Goal: Information Seeking & Learning: Check status

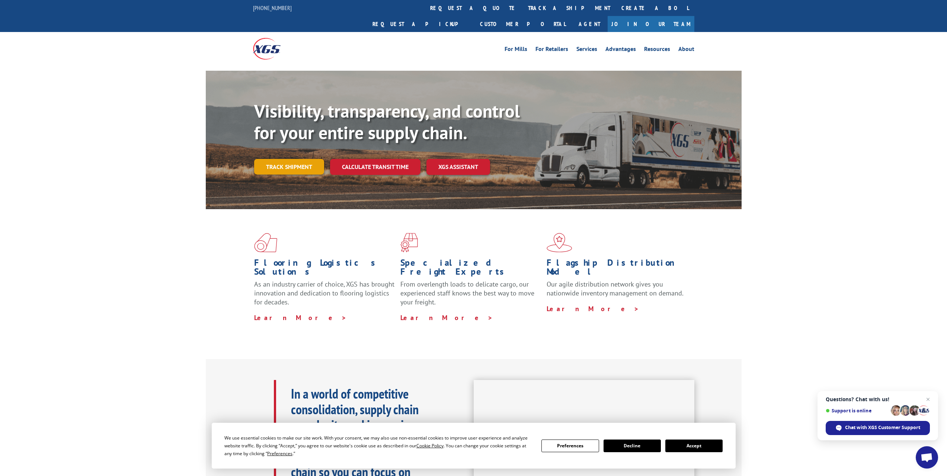
click at [290, 159] on link "Track shipment" at bounding box center [289, 167] width 70 height 16
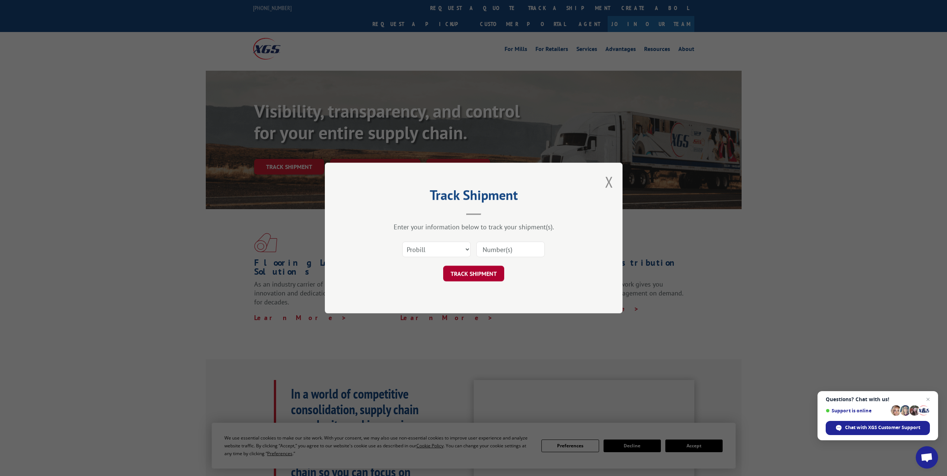
click at [463, 274] on button "TRACK SHIPMENT" at bounding box center [473, 274] width 61 height 16
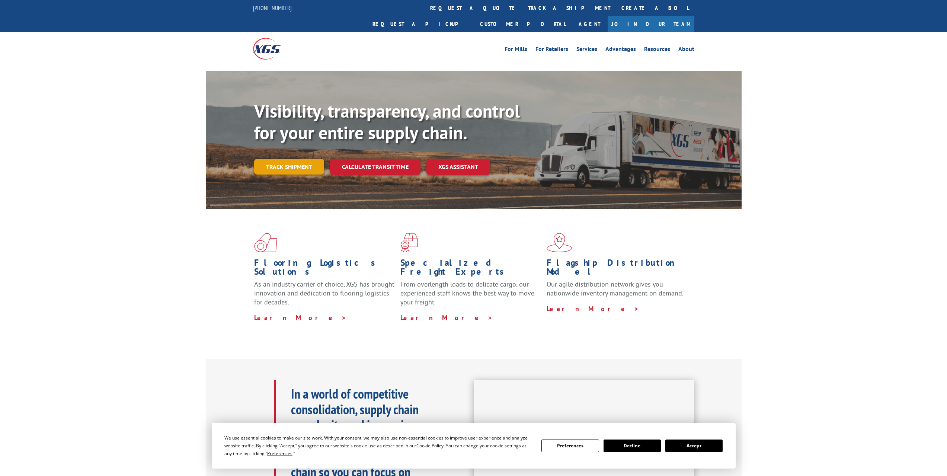
click at [267, 159] on link "Track shipment" at bounding box center [289, 167] width 70 height 16
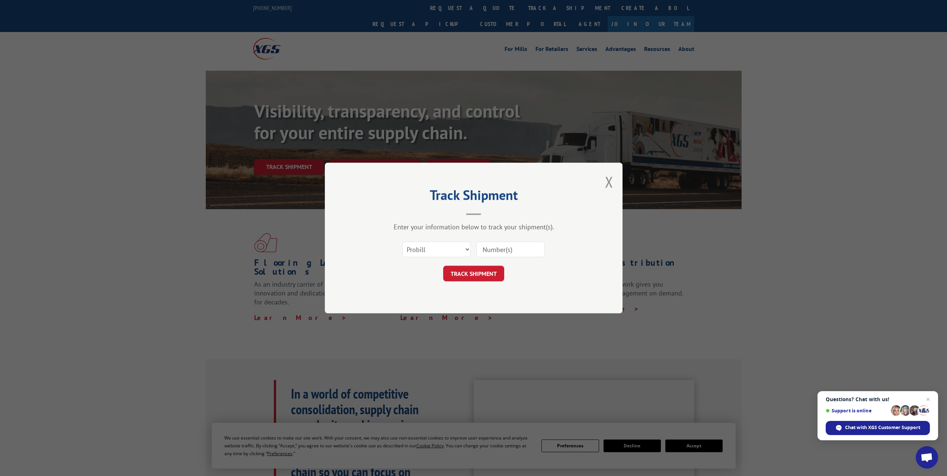
click at [509, 249] on input at bounding box center [510, 249] width 68 height 16
paste input "17666277"
type input "17666277"
click at [478, 275] on button "TRACK SHIPMENT" at bounding box center [473, 274] width 61 height 16
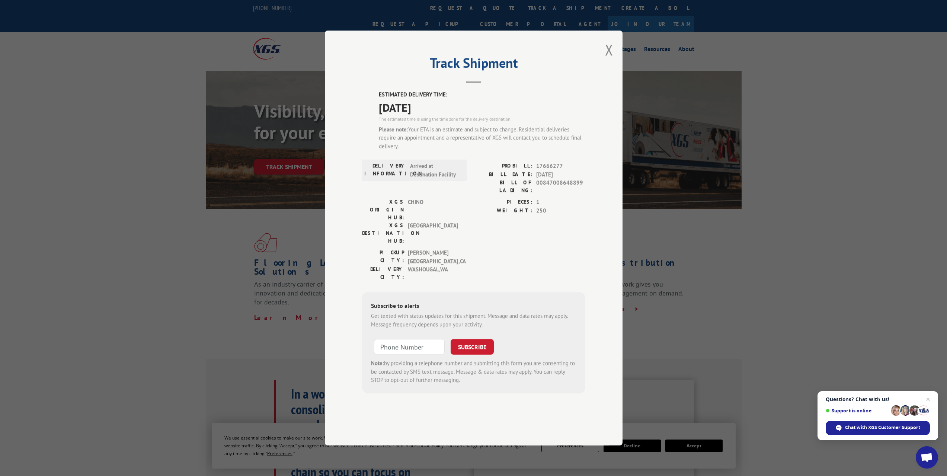
drag, startPoint x: 380, startPoint y: 130, endPoint x: 450, endPoint y: 134, distance: 70.4
click at [450, 116] on span "[DATE]" at bounding box center [482, 107] width 206 height 17
drag, startPoint x: 607, startPoint y: 68, endPoint x: 610, endPoint y: 65, distance: 4.0
click at [607, 60] on button "Close modal" at bounding box center [609, 50] width 8 height 20
